Goal: Task Accomplishment & Management: Manage account settings

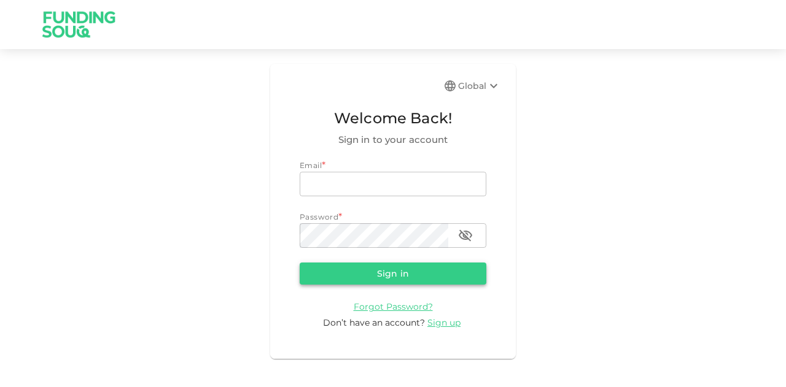
type input "mohanad.y.yasin@hotmail.com"
click at [397, 275] on button "Sign in" at bounding box center [393, 274] width 187 height 22
click at [397, 275] on form "Email * email mohanad.y.yasin@hotmail.com email Password * password password Si…" at bounding box center [393, 245] width 187 height 170
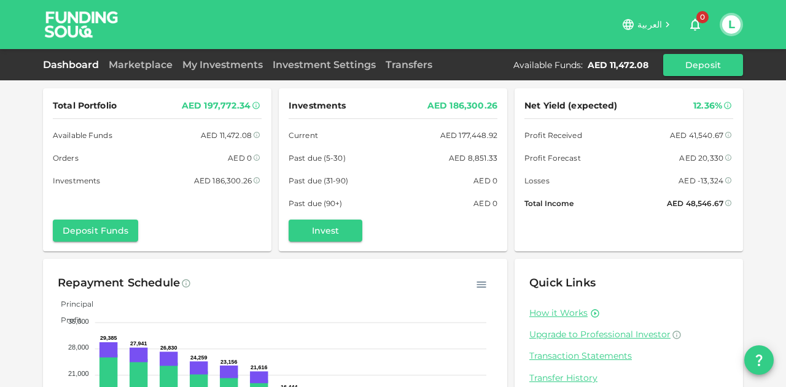
click at [219, 71] on div "My Investments" at bounding box center [222, 65] width 90 height 15
click at [335, 67] on link "Investment Settings" at bounding box center [324, 65] width 113 height 12
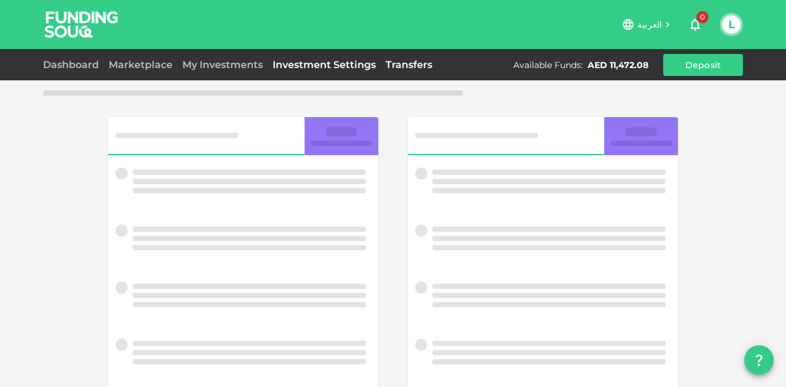
click at [412, 59] on link "Transfers" at bounding box center [409, 65] width 56 height 12
